Goal: Use online tool/utility: Utilize a website feature to perform a specific function

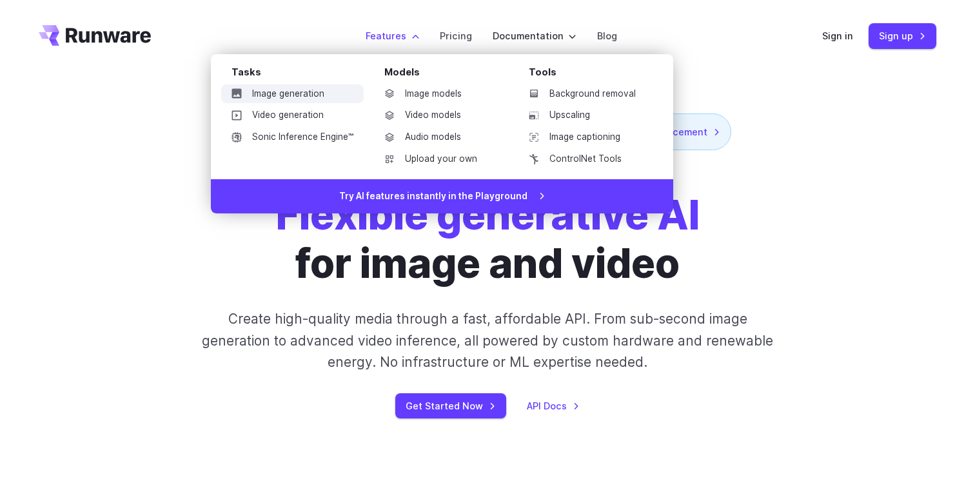
click at [316, 95] on link "Image generation" at bounding box center [292, 93] width 142 height 19
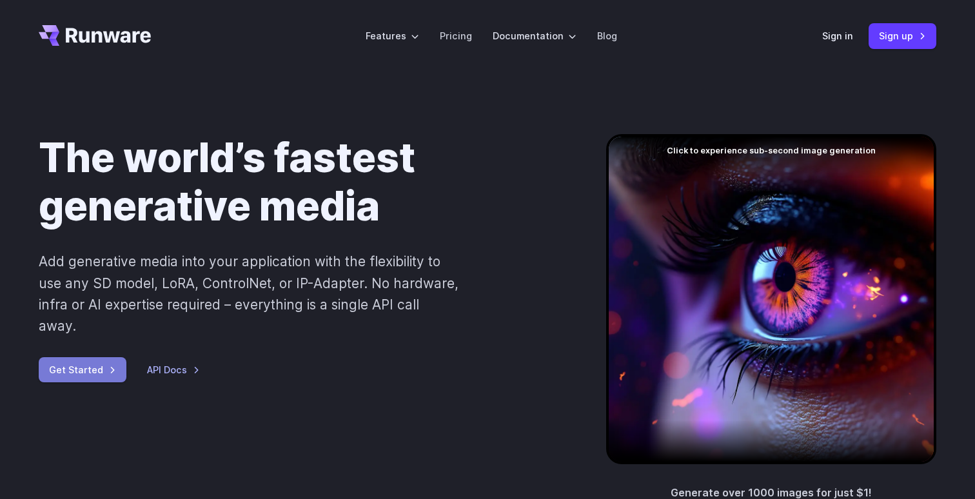
click at [99, 357] on link "Get Started" at bounding box center [83, 369] width 88 height 25
click at [897, 35] on link "Sign up" at bounding box center [902, 35] width 68 height 25
click at [852, 30] on link "Sign in" at bounding box center [837, 35] width 31 height 15
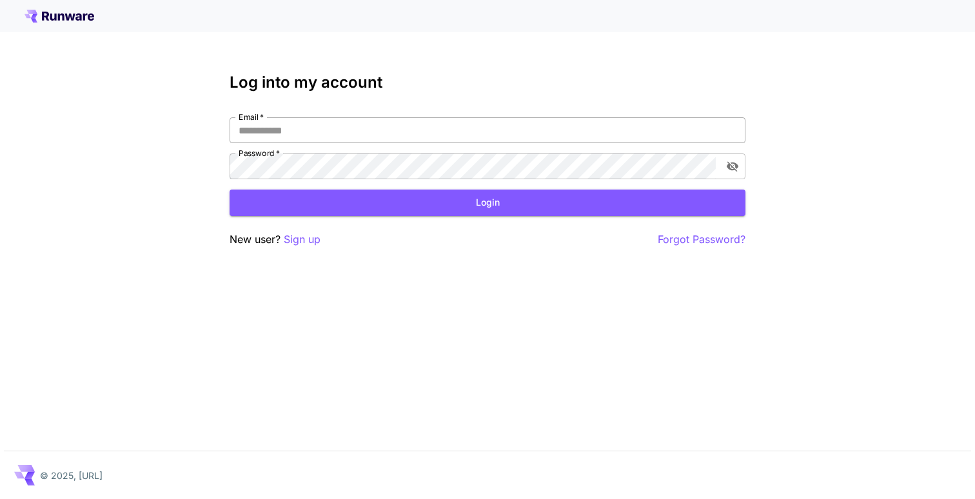
click at [652, 130] on input "Email   *" at bounding box center [487, 130] width 516 height 26
type input "**********"
click at [391, 206] on button "Login" at bounding box center [487, 202] width 516 height 26
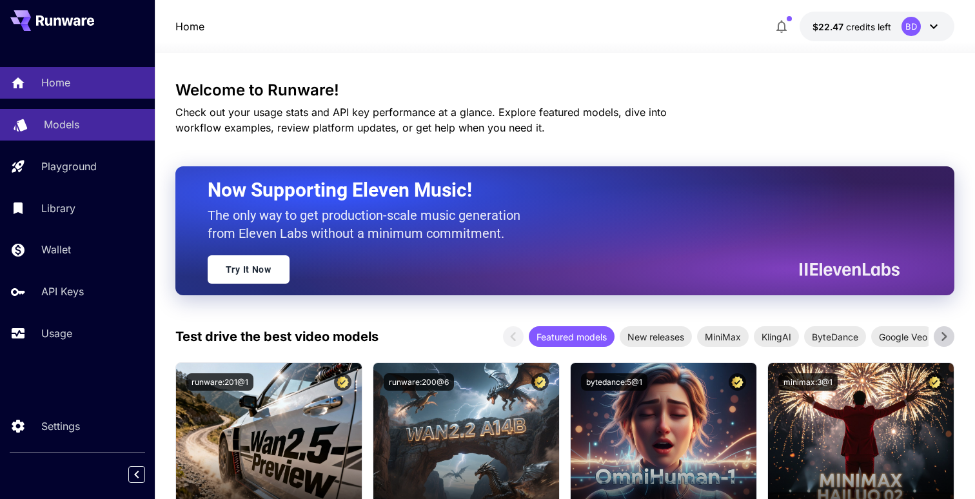
click at [71, 133] on link "Models" at bounding box center [77, 125] width 155 height 32
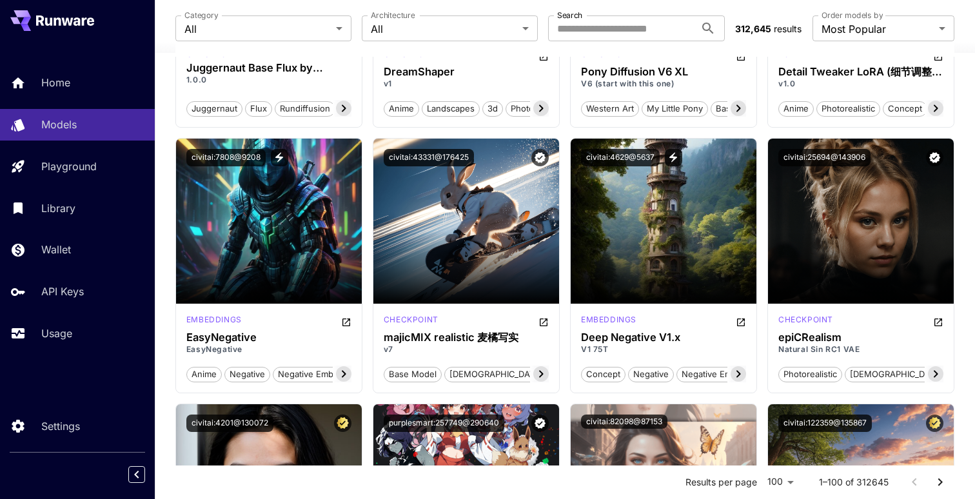
scroll to position [1629, 0]
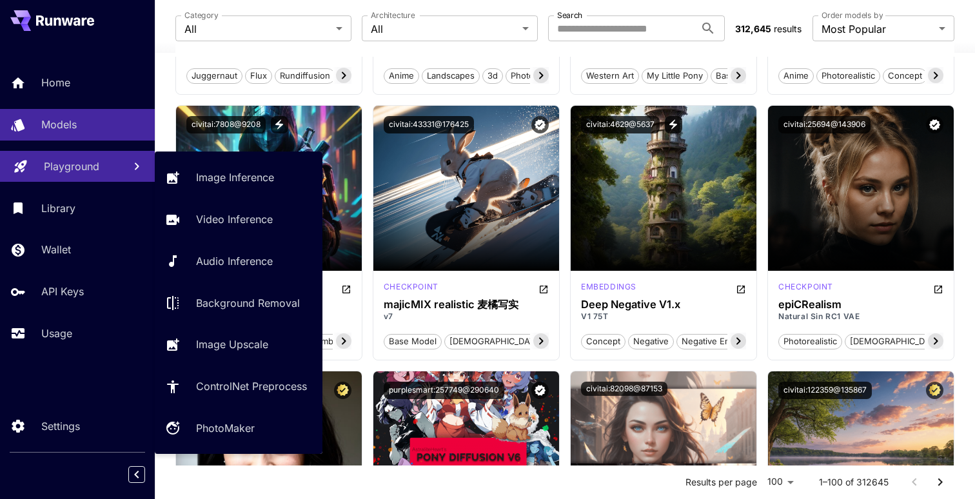
click at [78, 177] on link "Playground" at bounding box center [77, 167] width 155 height 32
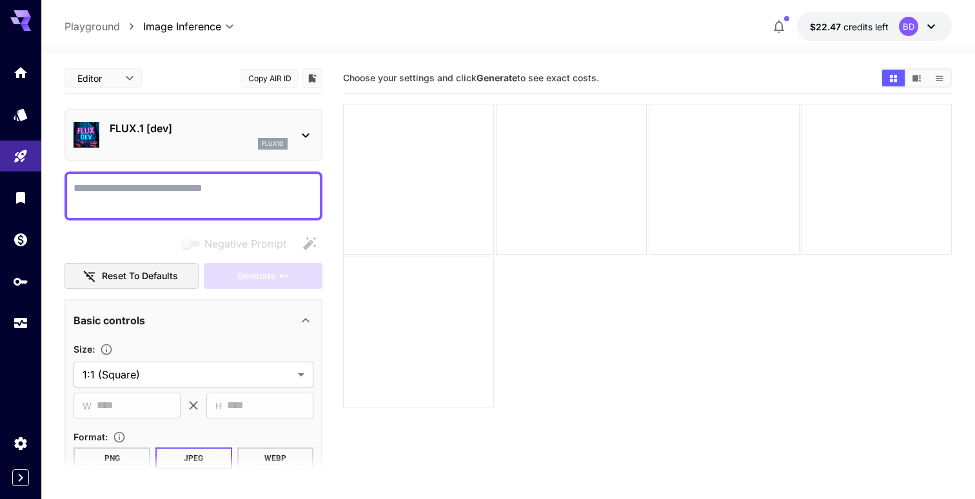
click at [233, 131] on p "FLUX.1 [dev]" at bounding box center [199, 128] width 178 height 15
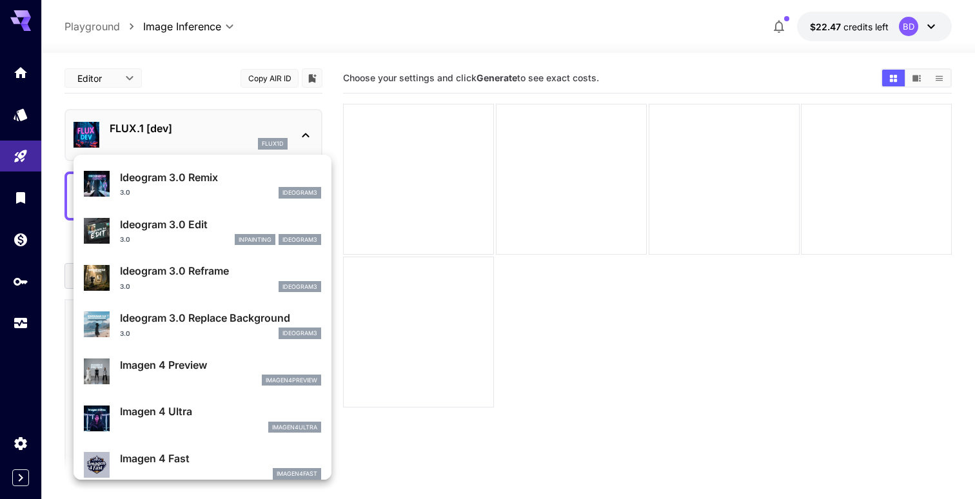
scroll to position [509, 0]
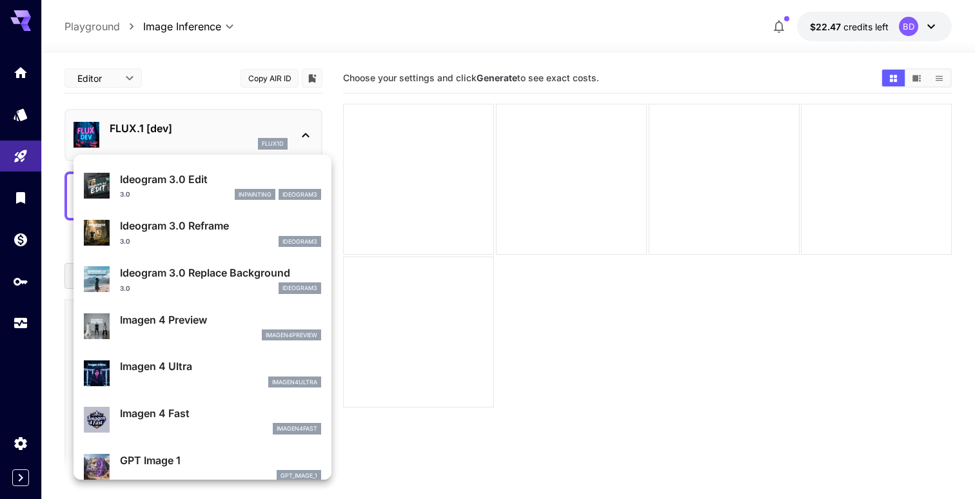
click at [17, 319] on div at bounding box center [487, 249] width 975 height 499
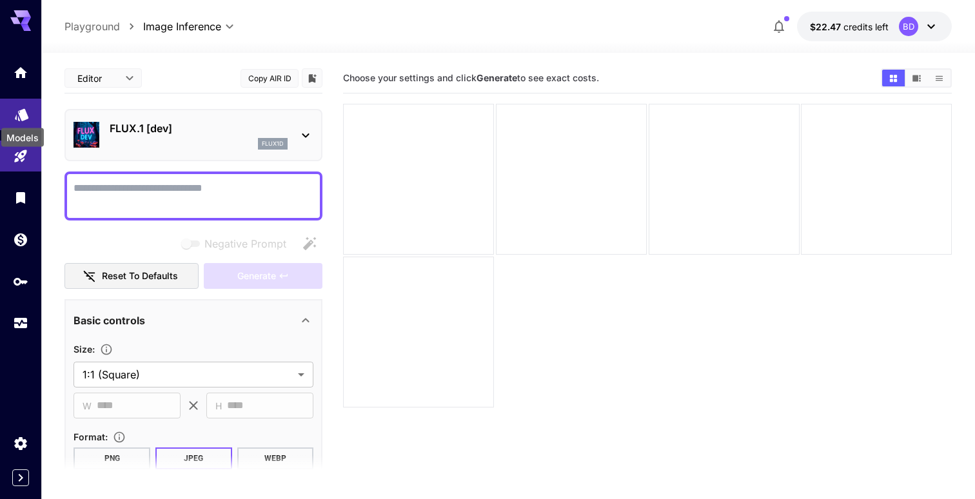
click at [22, 115] on icon "Models" at bounding box center [22, 110] width 14 height 12
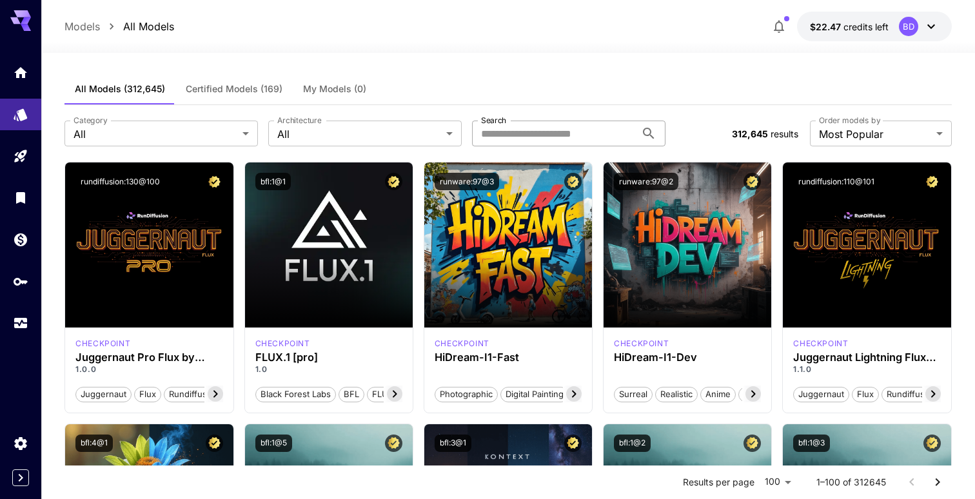
click at [565, 145] on input "Search" at bounding box center [554, 134] width 164 height 26
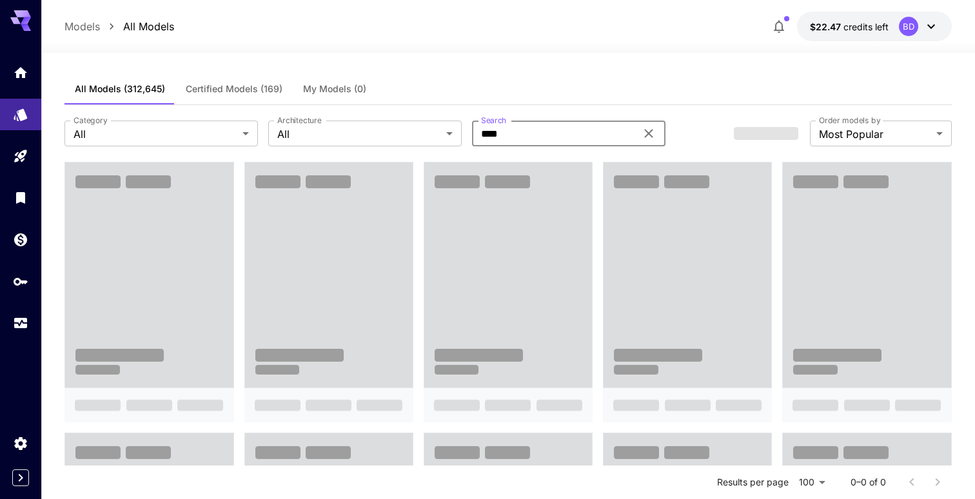
type input "**********"
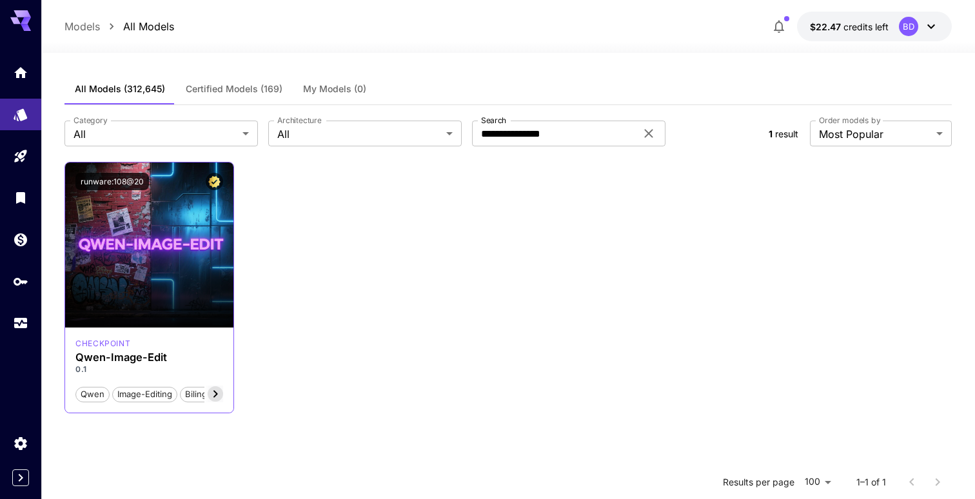
click at [205, 196] on div "runware:108@20" at bounding box center [149, 181] width 168 height 38
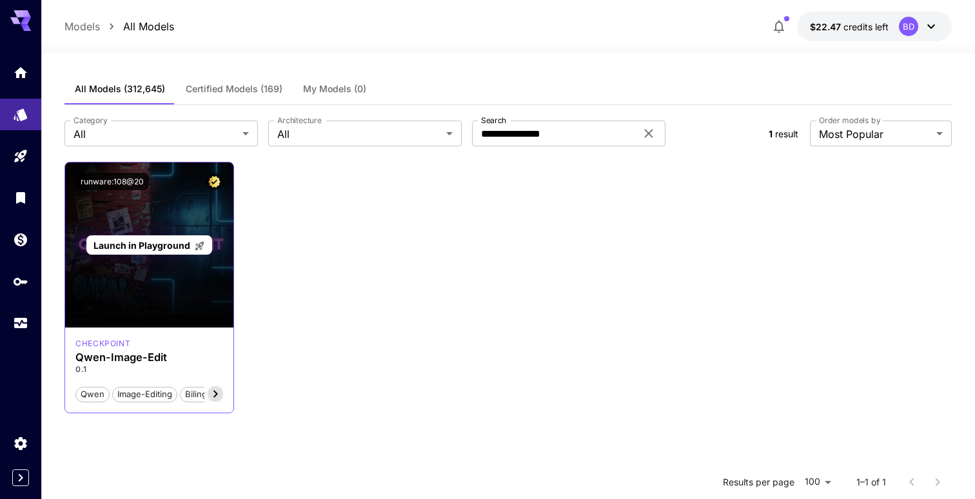
click at [178, 233] on div "Launch in Playground" at bounding box center [149, 244] width 168 height 165
click at [176, 245] on span "Launch in Playground" at bounding box center [141, 245] width 97 height 11
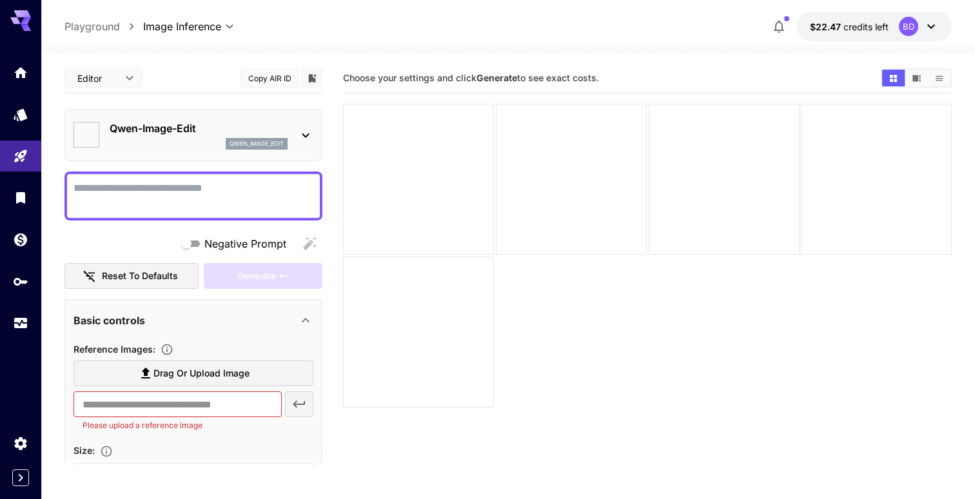
type input "*****"
click at [92, 82] on body "**********" at bounding box center [487, 300] width 975 height 601
click at [92, 81] on div at bounding box center [487, 249] width 975 height 499
click at [25, 113] on icon "Models" at bounding box center [22, 110] width 14 height 12
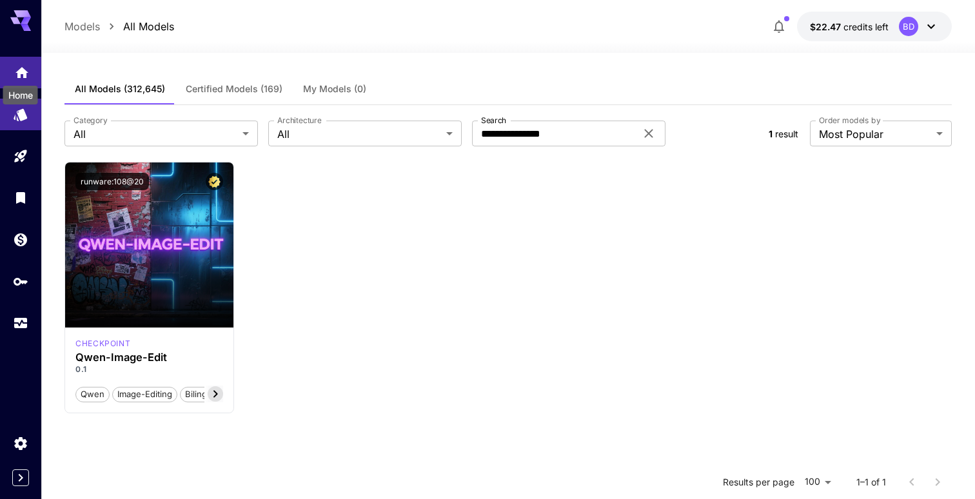
click at [22, 72] on icon "Home" at bounding box center [21, 68] width 15 height 15
